Goal: Transaction & Acquisition: Purchase product/service

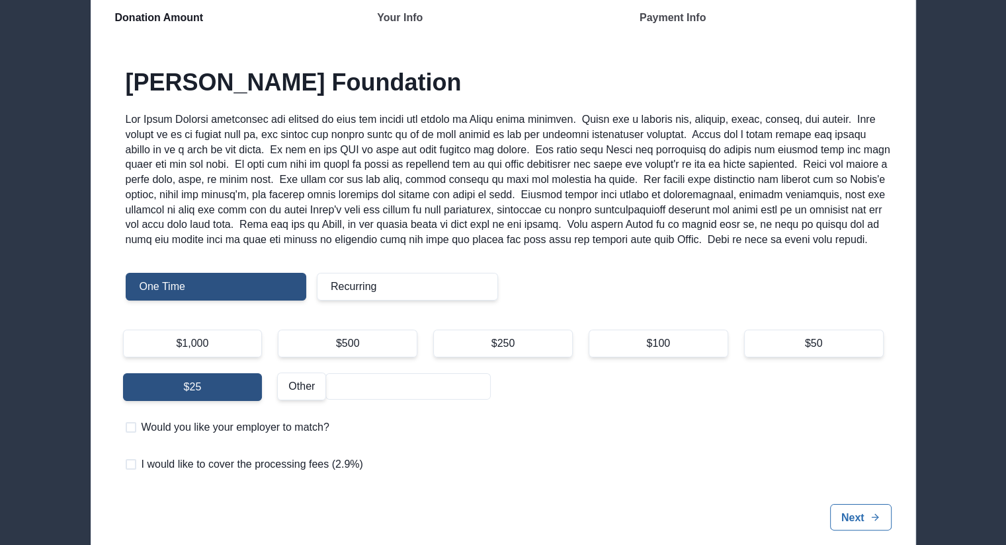
scroll to position [198, 0]
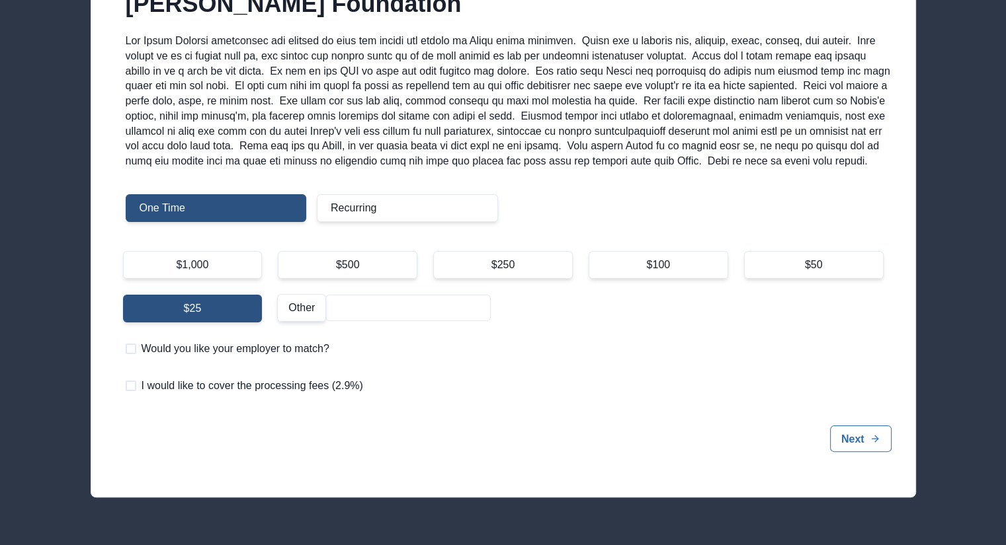
click at [524, 276] on div "$250" at bounding box center [502, 265] width 139 height 28
click at [433, 251] on input "$250" at bounding box center [432, 251] width 1 height 1
radio input "true"
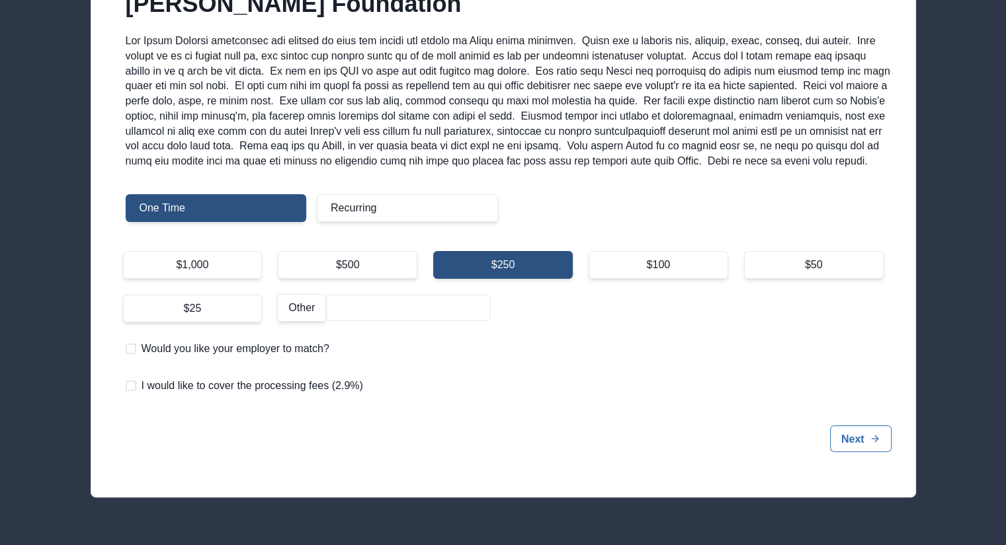
click at [857, 452] on button "Next" at bounding box center [860, 439] width 61 height 26
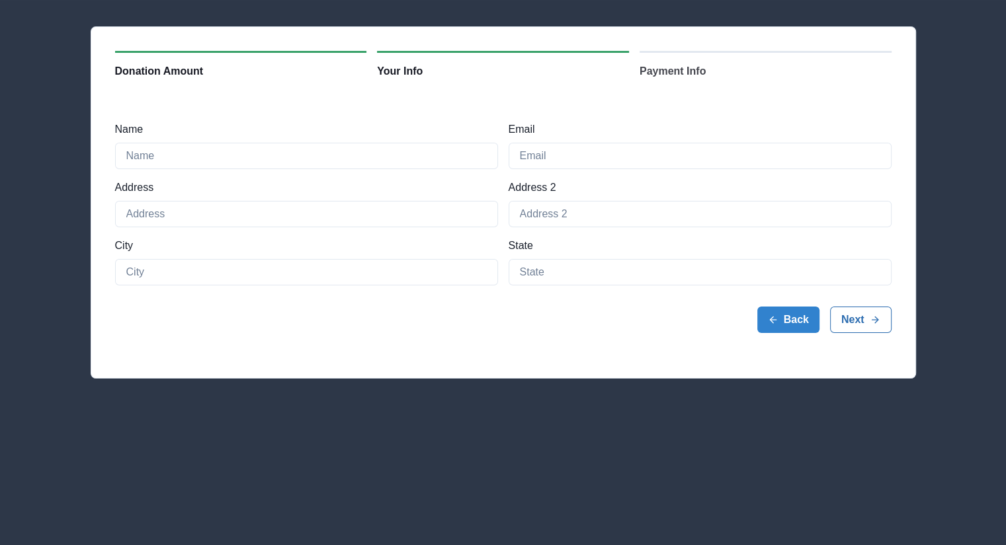
click at [168, 153] on input "Name" at bounding box center [306, 156] width 383 height 26
type input "[PERSON_NAME]"
type input "pwaite05@gmail.com"
type input "60 Wharf Dr"
type input "915"
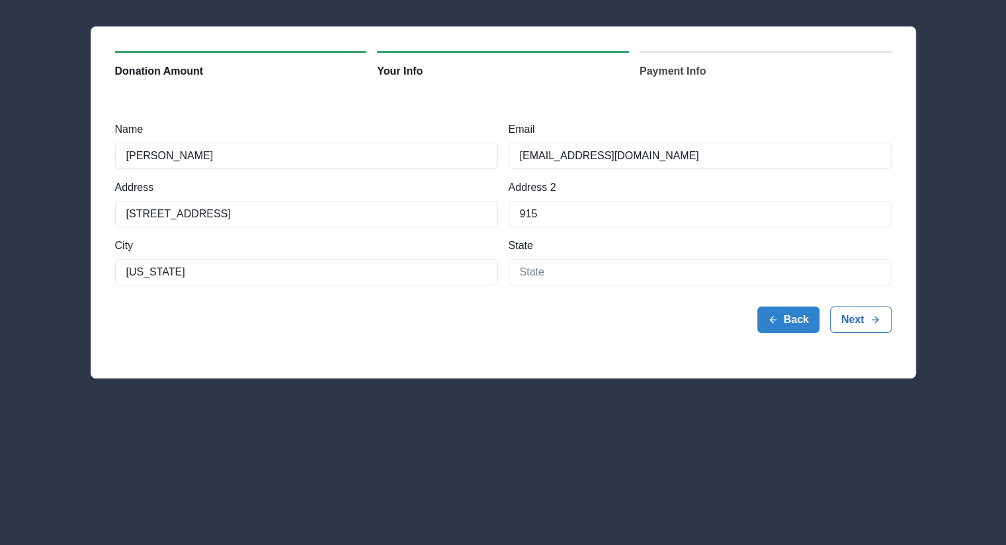
type input "New York"
type input "NY"
click at [867, 319] on button "Next" at bounding box center [860, 320] width 61 height 26
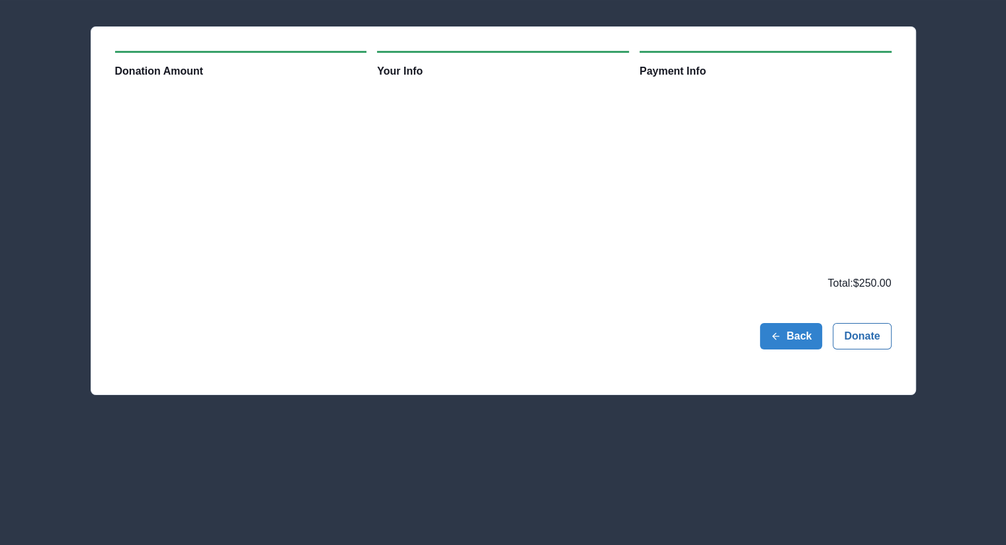
click at [857, 336] on button "Donate" at bounding box center [861, 336] width 58 height 26
